Goal: Transaction & Acquisition: Purchase product/service

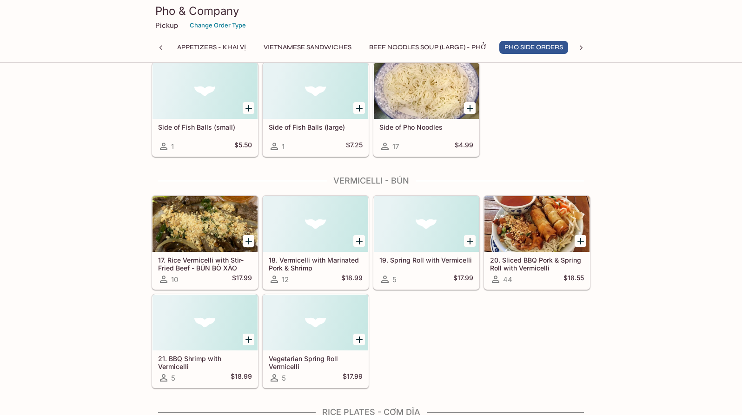
scroll to position [1309, 0]
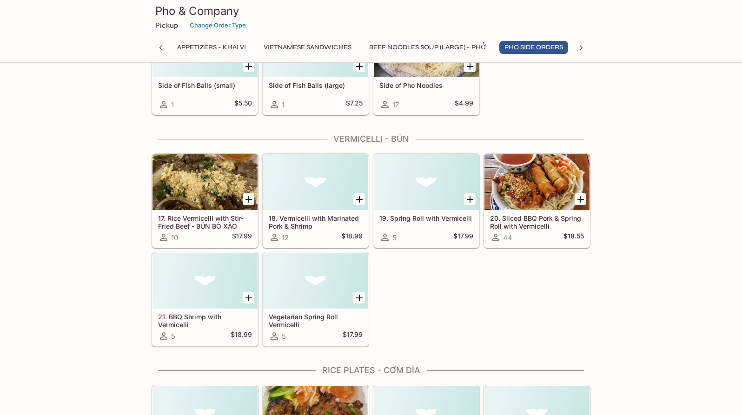
click at [439, 221] on h5 "19. Spring Roll with Vermicelli" at bounding box center [426, 218] width 94 height 8
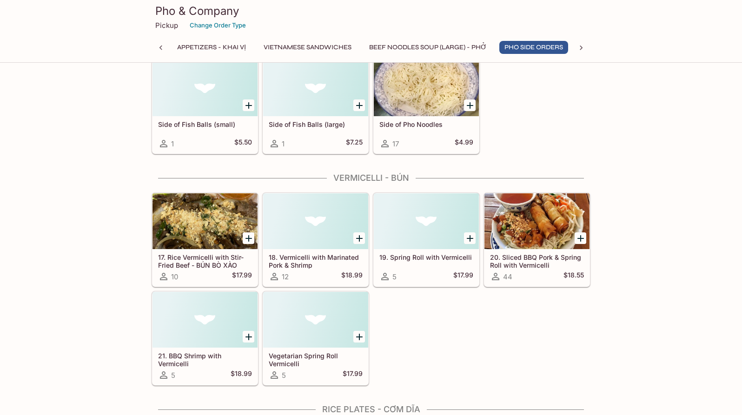
scroll to position [1276, 0]
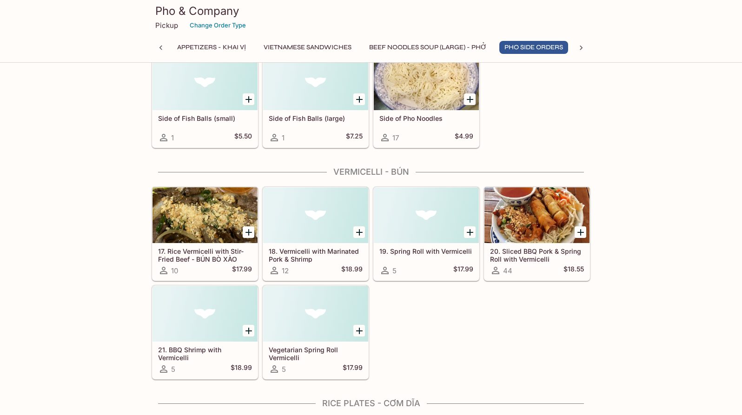
click at [317, 350] on h5 "Vegetarian Spring Roll Vermicelli" at bounding box center [316, 353] width 94 height 15
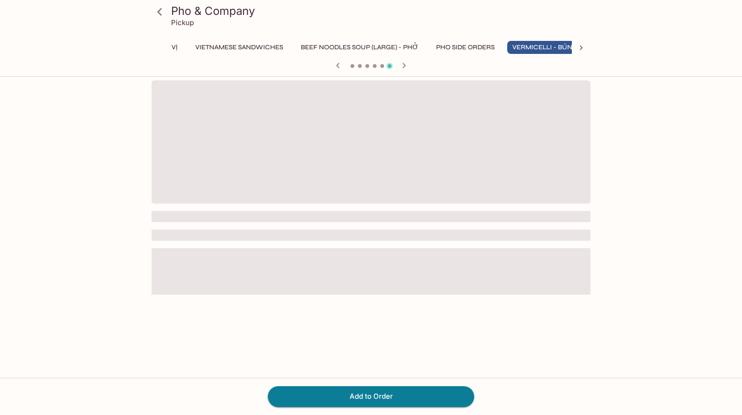
scroll to position [0, 79]
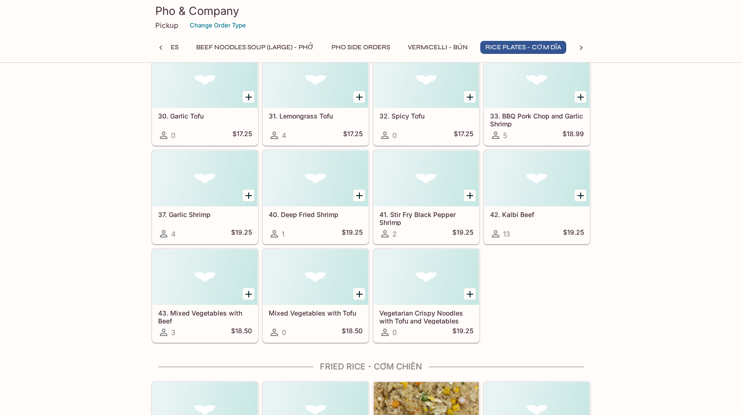
scroll to position [1937, 0]
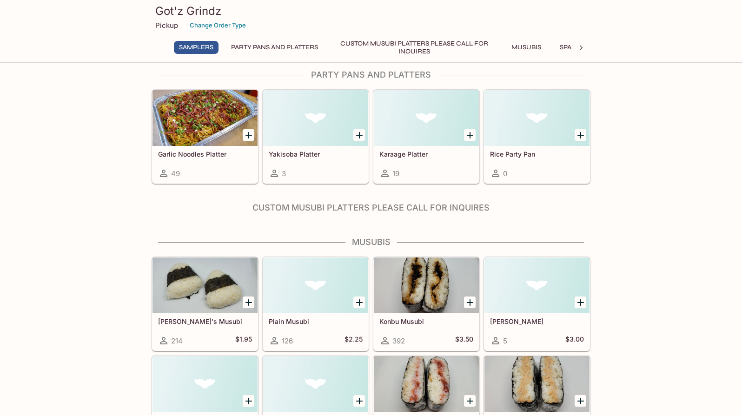
scroll to position [72, 0]
